Goal: Task Accomplishment & Management: Manage account settings

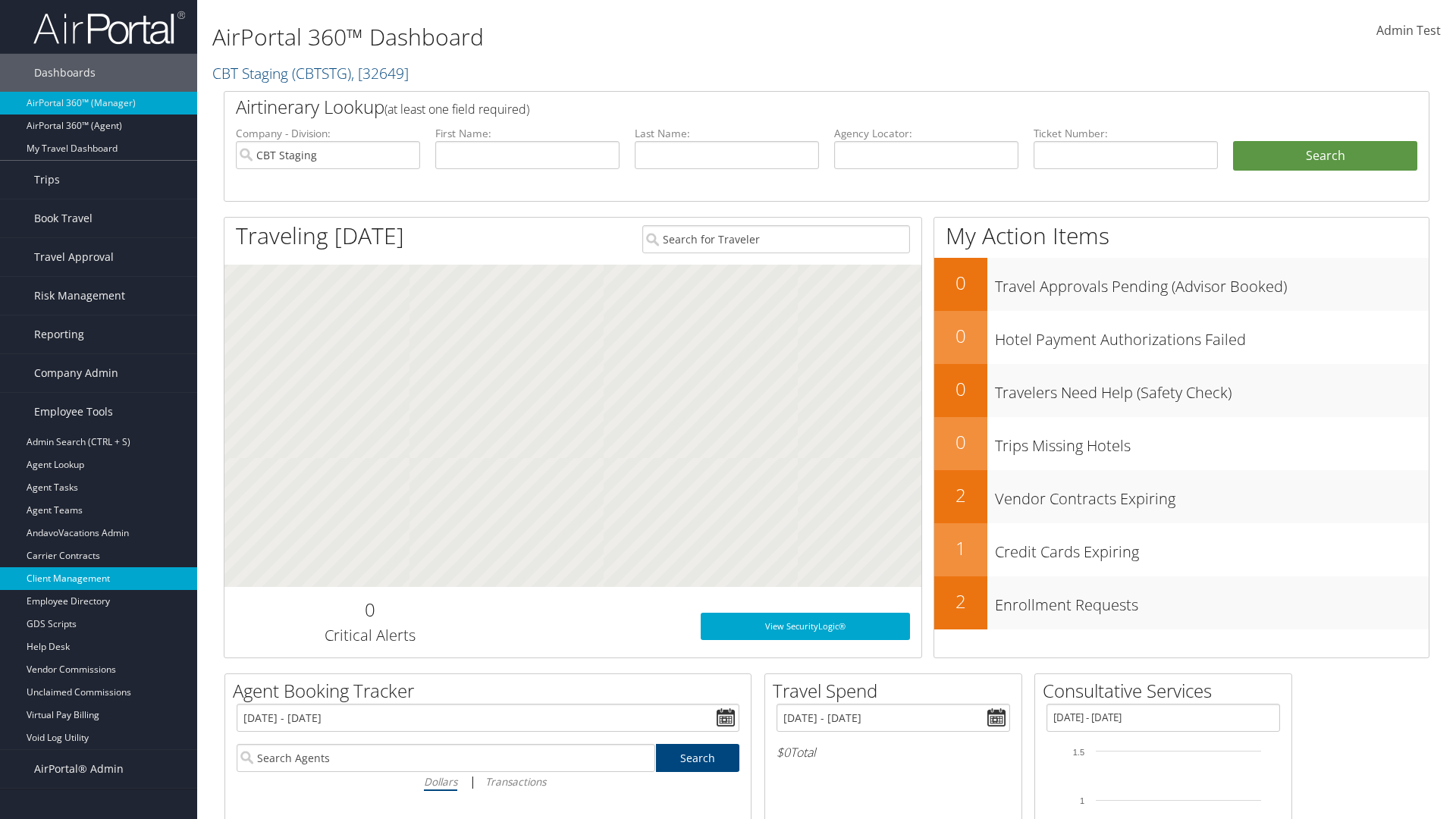
click at [99, 578] on link "Client Management" at bounding box center [98, 578] width 197 height 23
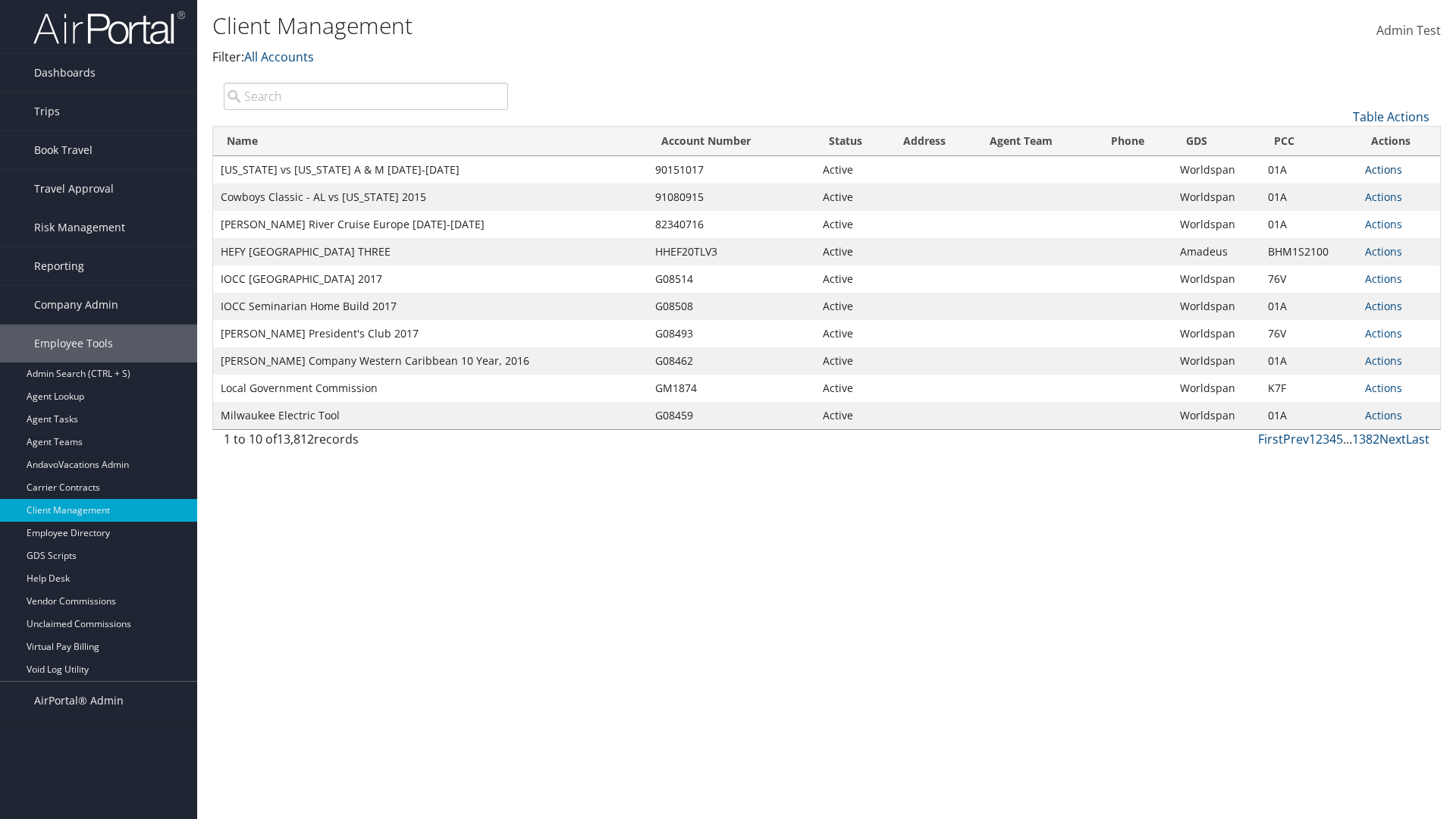
click at [1383, 169] on link "Actions" at bounding box center [1383, 169] width 37 height 14
click at [1333, 191] on link "View Client" at bounding box center [1333, 192] width 130 height 26
click at [1383, 169] on link "Actions" at bounding box center [1383, 169] width 37 height 14
click at [1333, 217] on link "Company Settings" at bounding box center [1333, 217] width 130 height 26
